Goal: Task Accomplishment & Management: Manage account settings

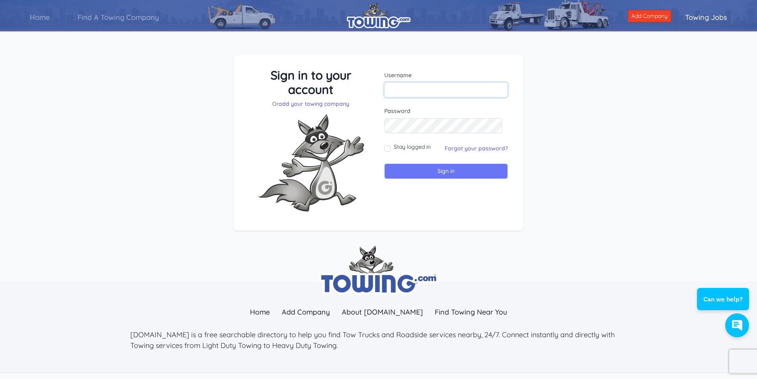
type input "jason@pricedritetowingnj.com"
click at [436, 165] on input "Sign in" at bounding box center [446, 170] width 124 height 15
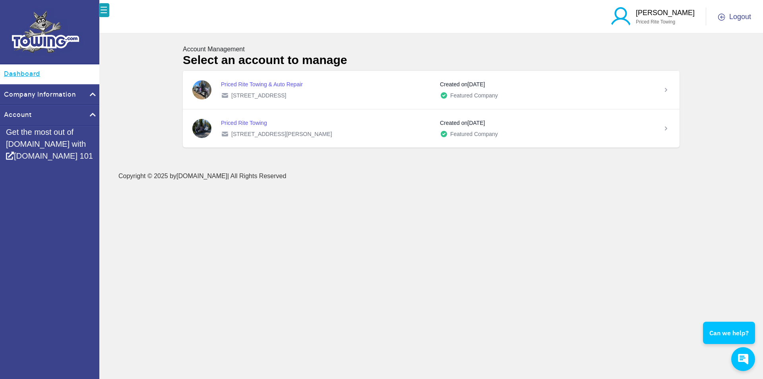
click at [79, 76] on link "Dashboard" at bounding box center [49, 74] width 99 height 20
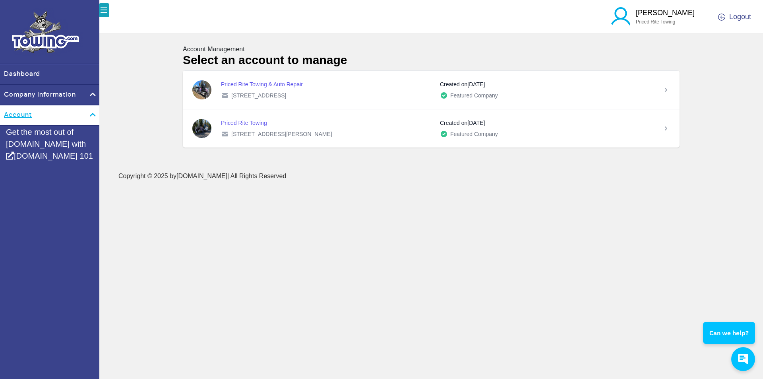
click at [87, 110] on link "Account" at bounding box center [49, 115] width 99 height 20
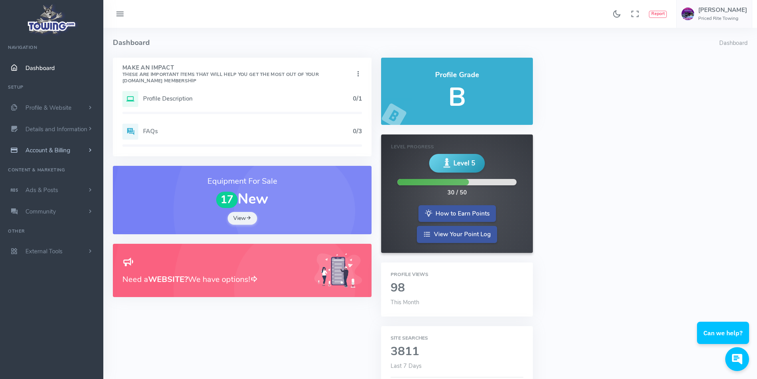
click at [60, 147] on span "Account & Billing" at bounding box center [47, 150] width 45 height 8
click at [57, 181] on link "Payment Receipts" at bounding box center [61, 182] width 83 height 16
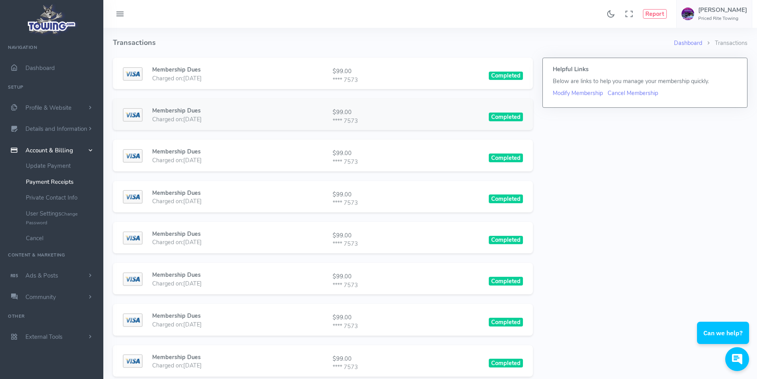
click at [399, 116] on div "Membership Dues Charged on: 08/12/2025 $99.00 **** 7573 Completed" at bounding box center [323, 116] width 400 height 20
click at [67, 104] on span "Profile & Website" at bounding box center [48, 108] width 46 height 8
click at [37, 70] on span "Dashboard" at bounding box center [39, 68] width 29 height 8
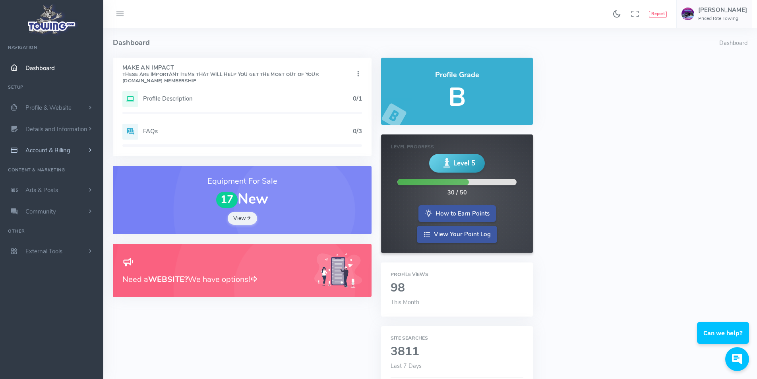
click at [52, 151] on span "Account & Billing" at bounding box center [47, 150] width 45 height 8
click at [59, 181] on link "Payment Receipts" at bounding box center [61, 182] width 83 height 16
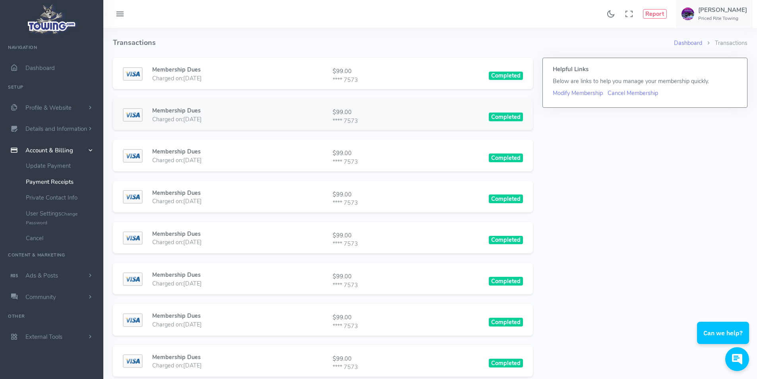
click at [268, 116] on div "Membership Dues Charged on: [DATE] $99.00 **** 7573 Completed" at bounding box center [323, 116] width 400 height 20
